Goal: Navigation & Orientation: Find specific page/section

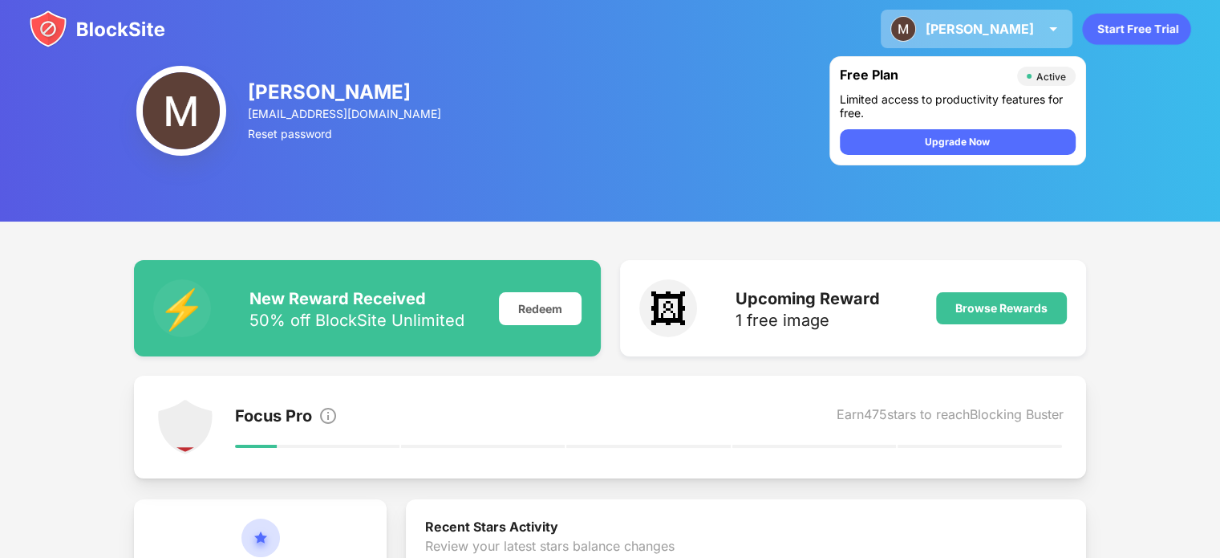
click at [1043, 25] on div "Martin Martin Moučka View Account Insights Premium Rewards Settings Support Log…" at bounding box center [977, 29] width 192 height 39
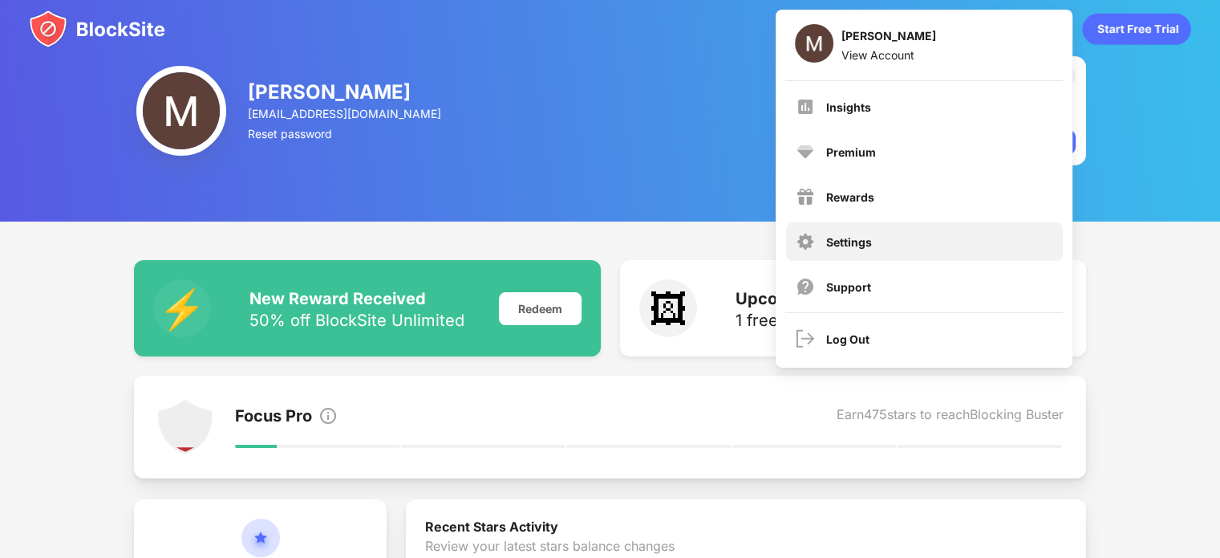
click at [855, 244] on div "Settings" at bounding box center [849, 242] width 46 height 14
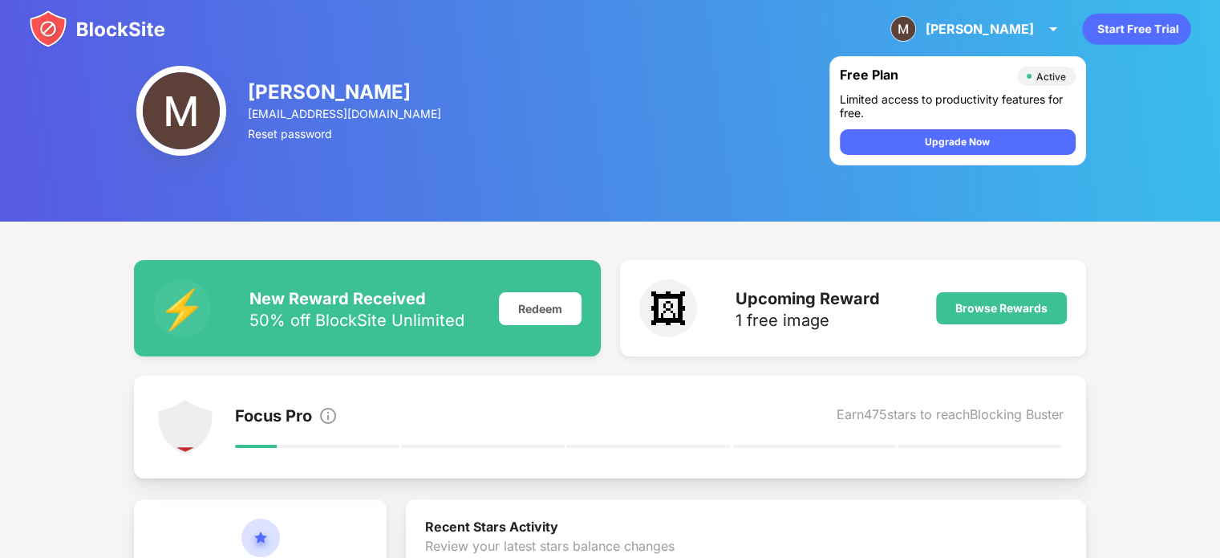
click at [79, 24] on img at bounding box center [97, 29] width 136 height 39
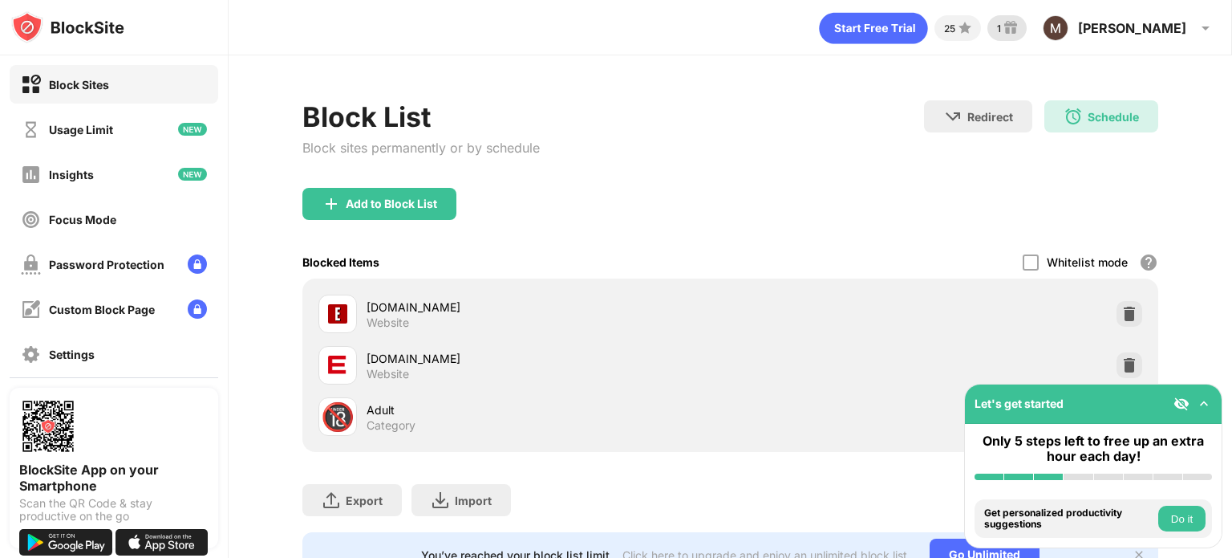
click at [1021, 32] on img at bounding box center [1010, 27] width 19 height 19
click at [1021, 22] on img at bounding box center [1010, 27] width 19 height 19
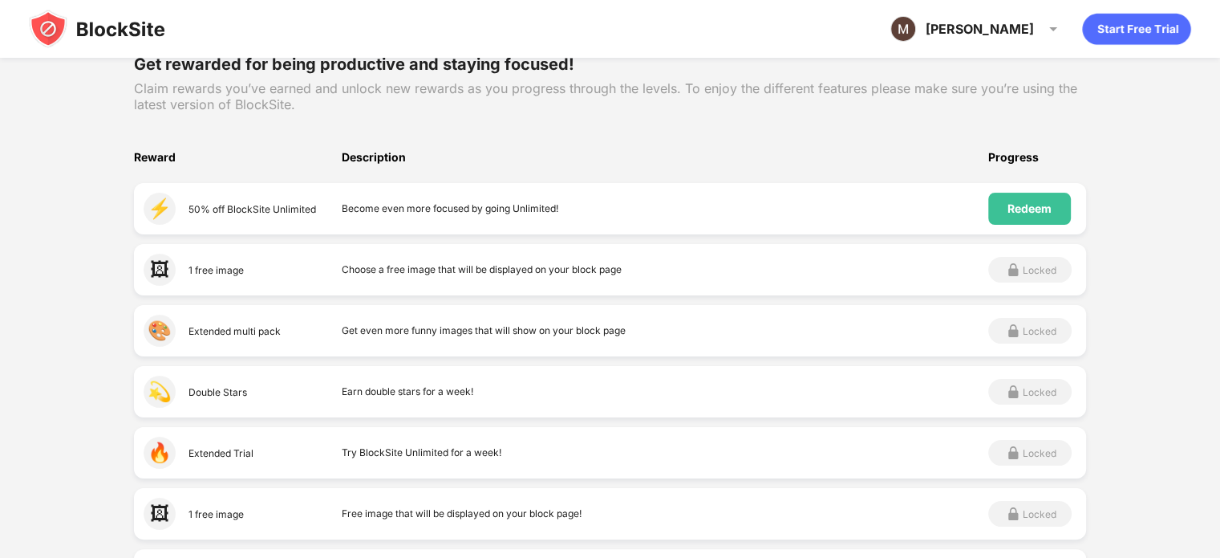
scroll to position [241, 0]
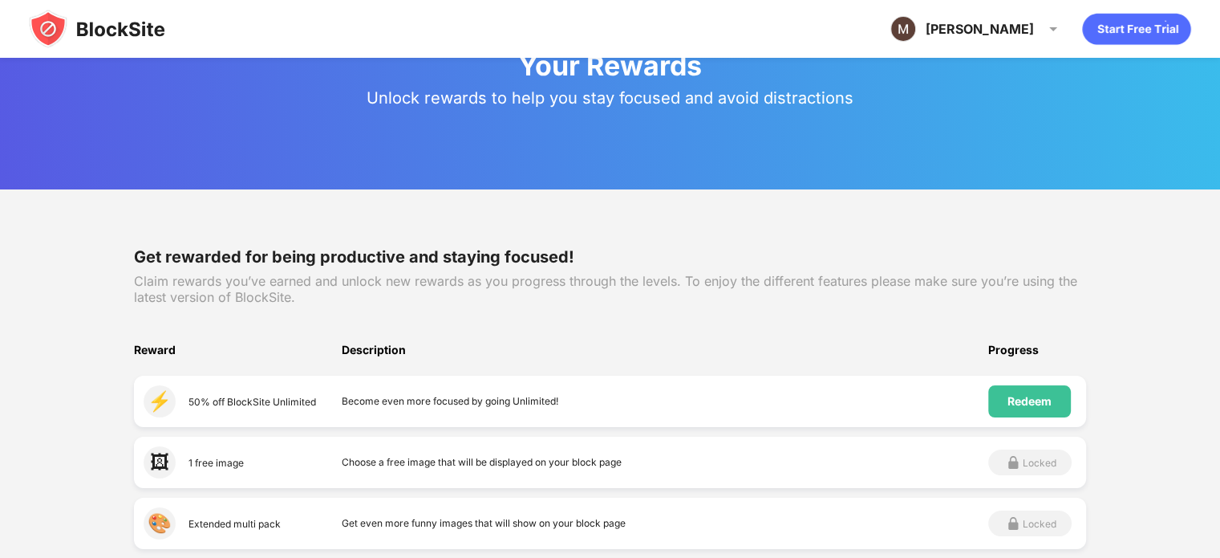
scroll to position [17, 0]
